Goal: Transaction & Acquisition: Purchase product/service

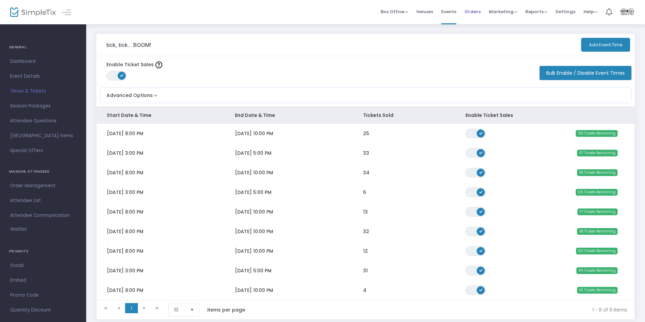
click at [478, 14] on span "Orders" at bounding box center [472, 11] width 16 height 17
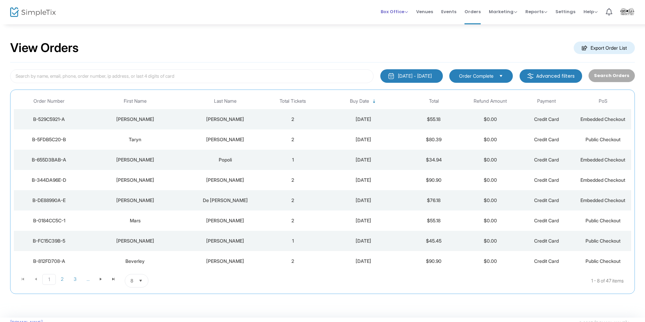
drag, startPoint x: 389, startPoint y: 7, endPoint x: 391, endPoint y: 12, distance: 5.0
click at [389, 8] on span "Box Office Sell Tickets Bookings Sell Season Pass" at bounding box center [394, 11] width 27 height 17
click at [396, 15] on div "Box Office Sell Tickets Bookings Sell Season Pass" at bounding box center [394, 11] width 27 height 7
click at [399, 12] on span "Box Office" at bounding box center [394, 11] width 27 height 6
click at [402, 33] on li "Bookings" at bounding box center [405, 35] width 48 height 13
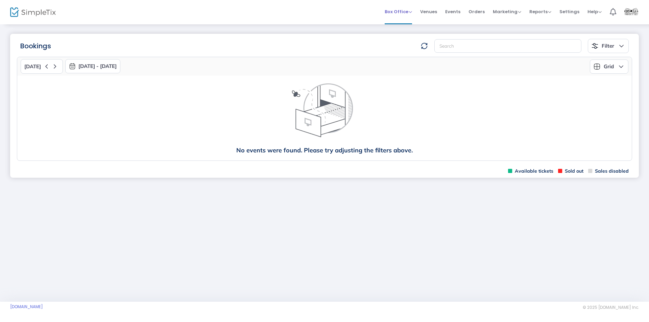
click at [399, 15] on span "Box Office" at bounding box center [398, 11] width 27 height 6
click at [398, 23] on li "Sell Tickets" at bounding box center [409, 22] width 48 height 13
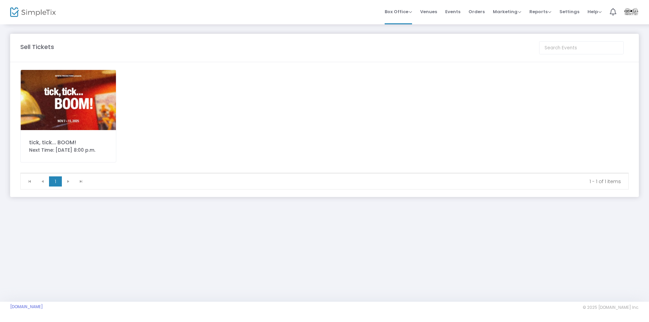
click at [54, 144] on div "tick, tick... BOOM!" at bounding box center [68, 143] width 78 height 8
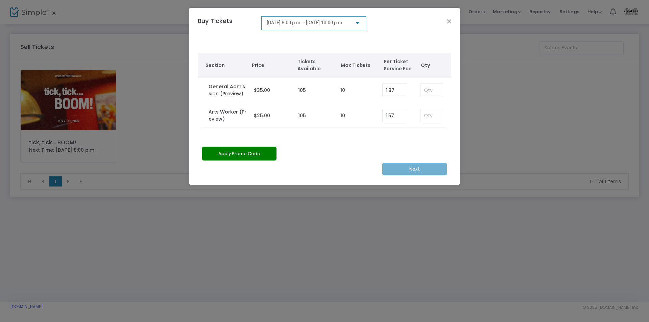
click at [327, 22] on span "[DATE] 8:00 p.m. - [DATE] 10:00 p.m." at bounding box center [305, 22] width 77 height 5
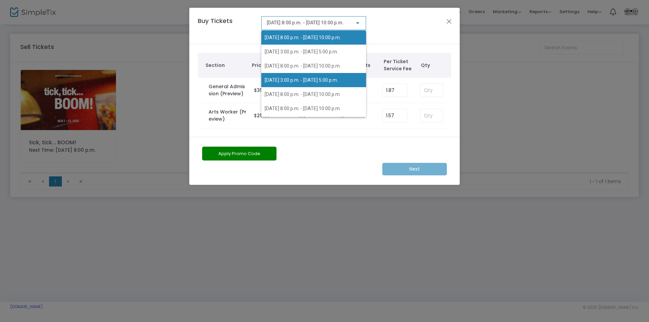
click at [322, 78] on span "[DATE] 3:00 p.m. - [DATE] 5:00 p.m." at bounding box center [301, 79] width 73 height 5
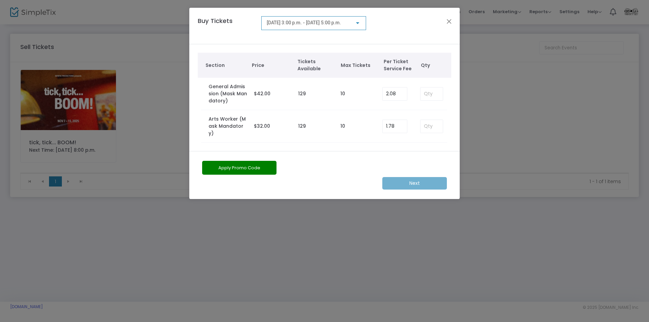
click at [310, 31] on div "[DATE] 3:00 p.m. - [DATE] 5:00 p.m." at bounding box center [313, 25] width 105 height 19
click at [298, 37] on div "Buy Tickets [DATE] 3:00 p.m. - [DATE] 5:00 p.m." at bounding box center [324, 26] width 270 height 36
click at [295, 33] on div "[DATE] 3:00 p.m. - [DATE] 5:00 p.m." at bounding box center [313, 25] width 105 height 19
click at [293, 33] on div "[DATE] 3:00 p.m. - [DATE] 5:00 p.m." at bounding box center [313, 25] width 105 height 19
